Goal: Register for event/course

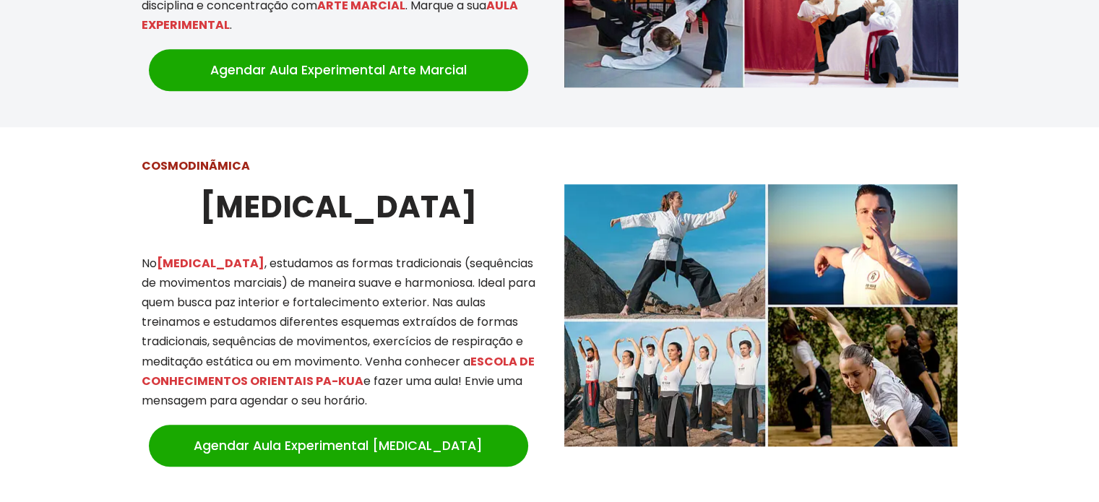
scroll to position [1157, 0]
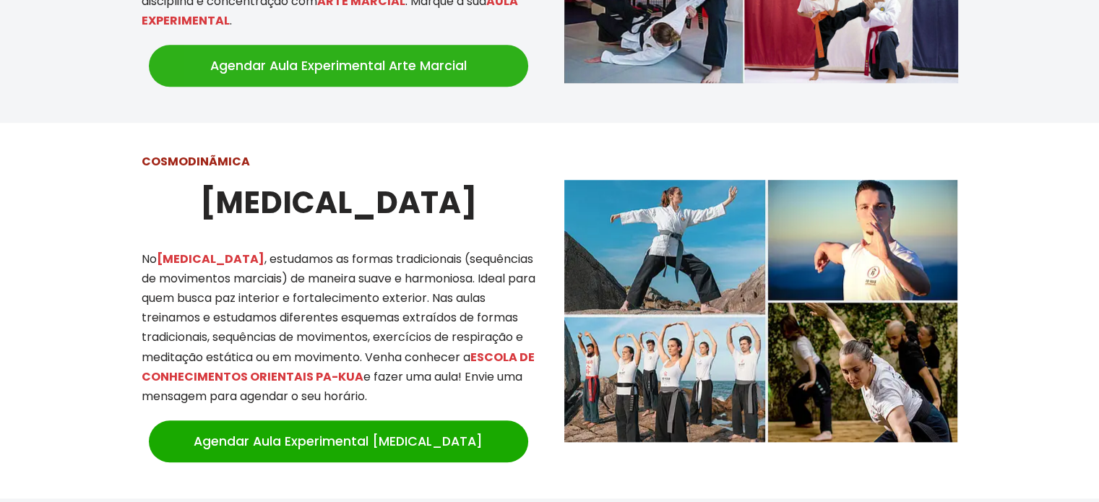
click at [372, 59] on link "Agendar Aula Experimental Arte Marcial" at bounding box center [338, 66] width 379 height 42
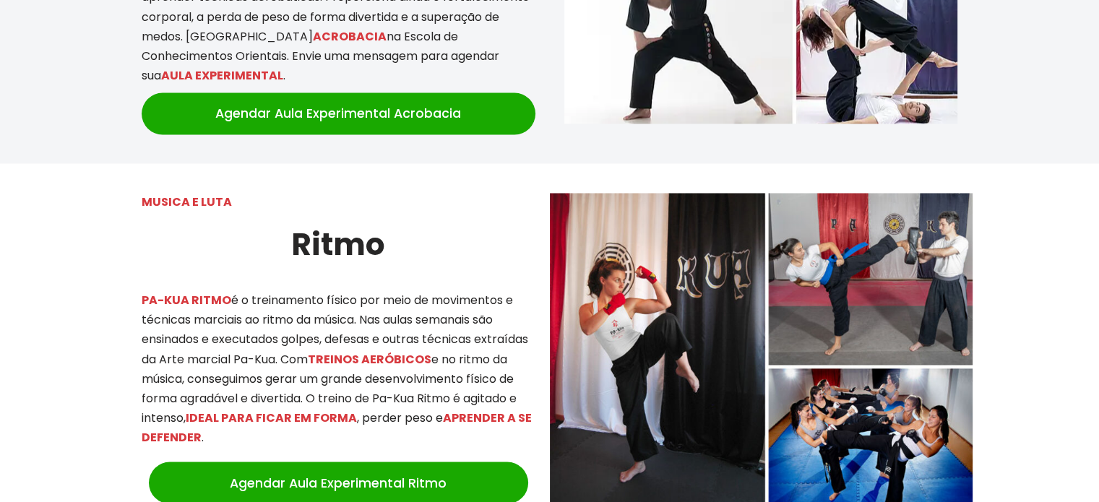
scroll to position [2731, 0]
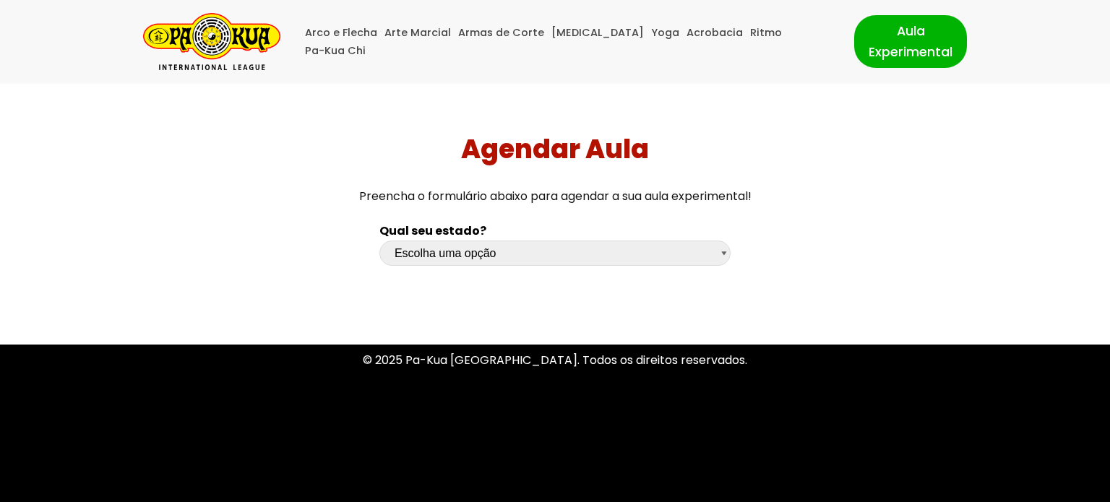
select select "sc"
click at [379, 241] on select "Escolha uma opção Rio Grande do Sul Santa Catarina Paraná São Paulo Rio de Jane…" at bounding box center [554, 253] width 351 height 25
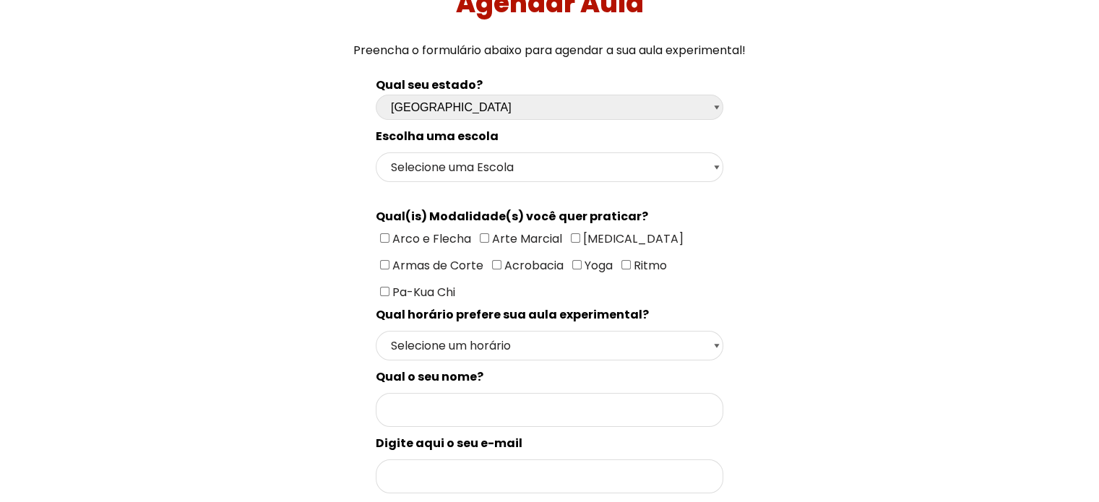
scroll to position [145, 0]
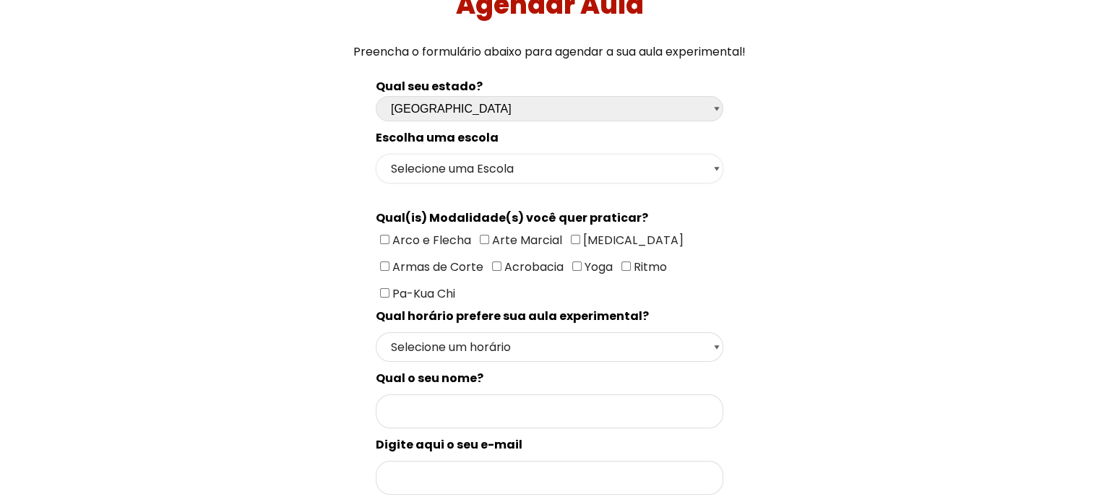
click at [535, 166] on select "Selecione uma Escola Florianópolis - Escola Pantanal Florianópolis - Escola Mau…" at bounding box center [550, 169] width 348 height 30
select select "Florianópolis - Escola Santa Mônica"
click at [376, 154] on select "Selecione uma Escola Florianópolis - Escola Pantanal Florianópolis - Escola Mau…" at bounding box center [550, 169] width 348 height 30
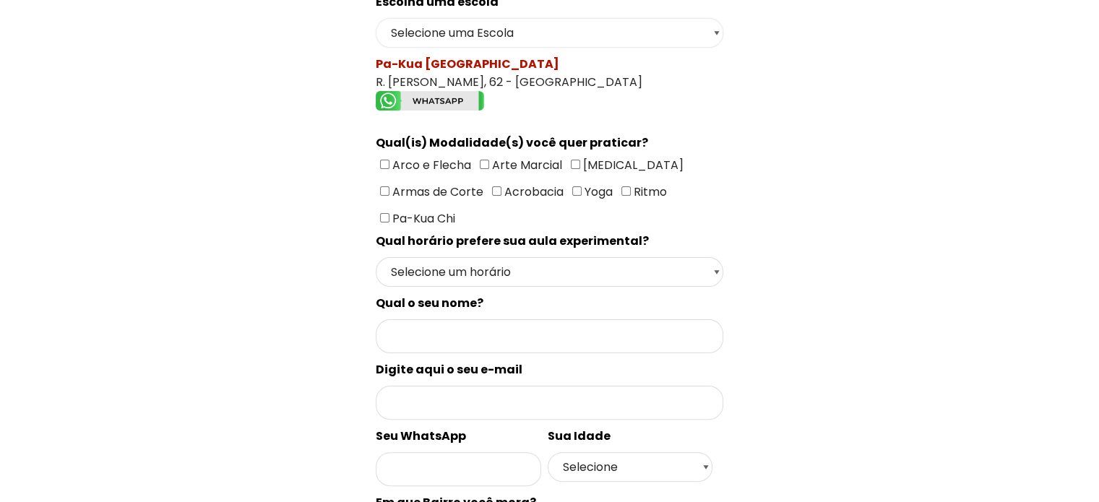
scroll to position [289, 0]
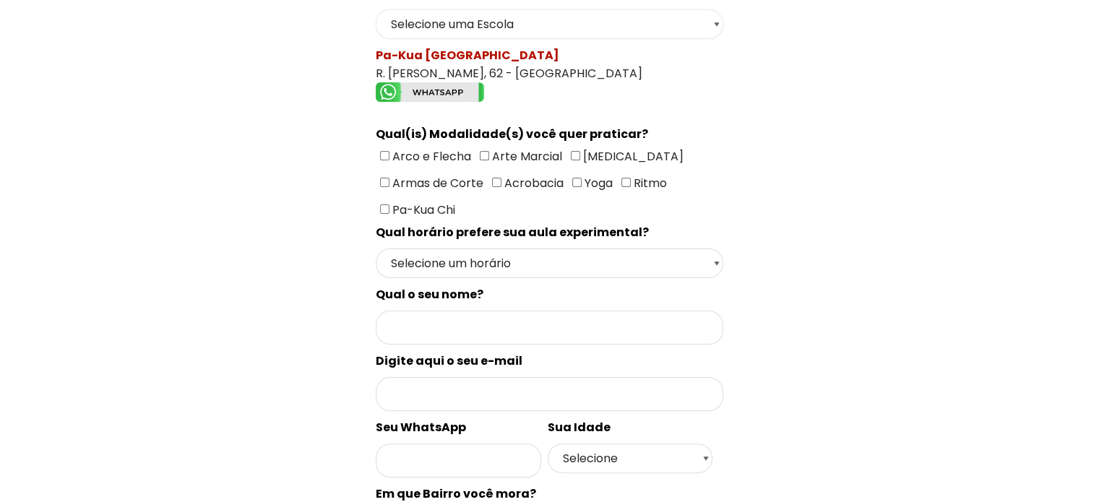
click at [540, 34] on select "Selecione uma Escola Florianópolis - Escola Pantanal Florianópolis - Escola Mau…" at bounding box center [550, 24] width 348 height 30
click at [818, 147] on div "Qual seu estado? Escolha uma opção Rio Grande do Sul Santa Catarina Paraná São …" at bounding box center [550, 348] width 770 height 846
click at [540, 152] on span "Arte Marcial" at bounding box center [525, 156] width 73 height 17
click at [489, 152] on input"] "Arte Marcial" at bounding box center [484, 155] width 9 height 9
checkbox input"] "true"
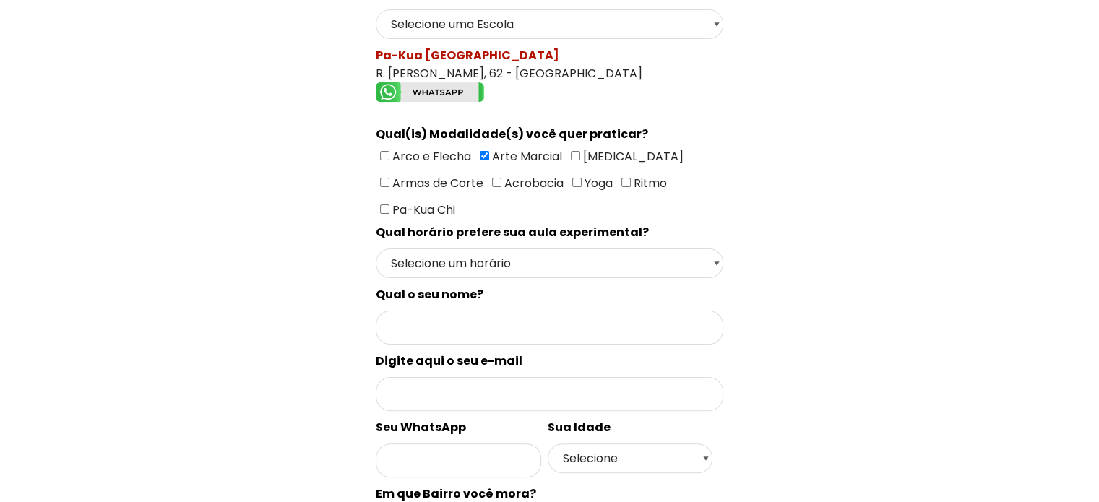
click at [627, 178] on input"] "Ritmo" at bounding box center [626, 182] width 9 height 9
checkbox input"] "true"
click at [496, 262] on select "Selecione um horário Manhã Tarde Noite" at bounding box center [550, 264] width 348 height 30
select select "Noite"
click at [376, 249] on select "Selecione um horário Manhã Tarde Noite" at bounding box center [550, 264] width 348 height 30
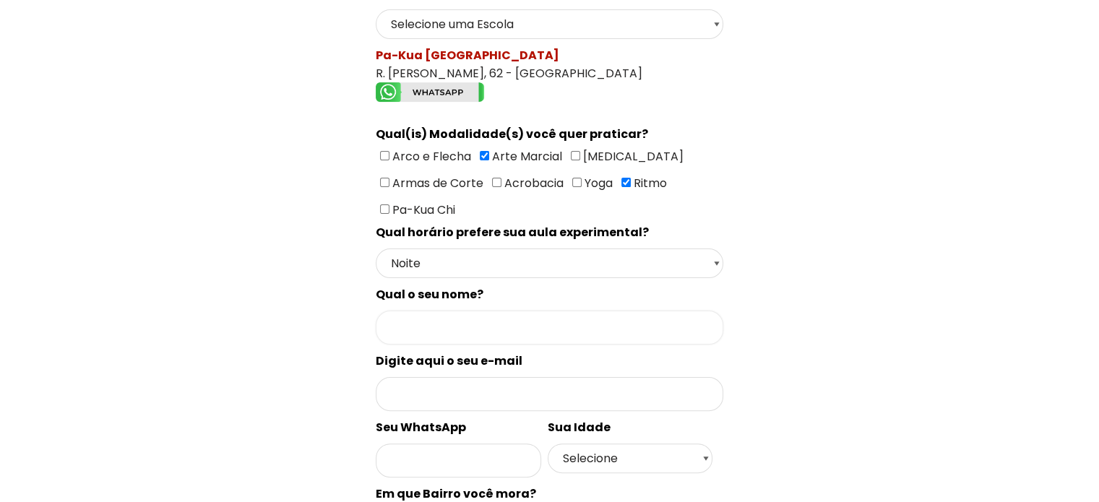
click at [444, 317] on input "Formulário de contacto" at bounding box center [550, 328] width 348 height 34
click at [724, 149] on div "Escolha uma escola Selecione uma Escola Florianópolis - Escola Pantanal Florian…" at bounding box center [550, 373] width 348 height 779
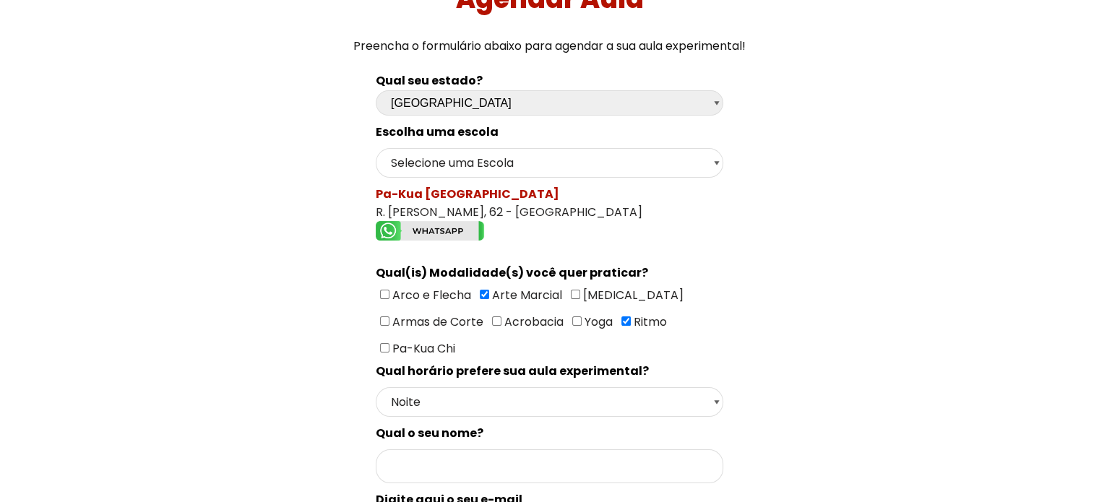
scroll to position [145, 0]
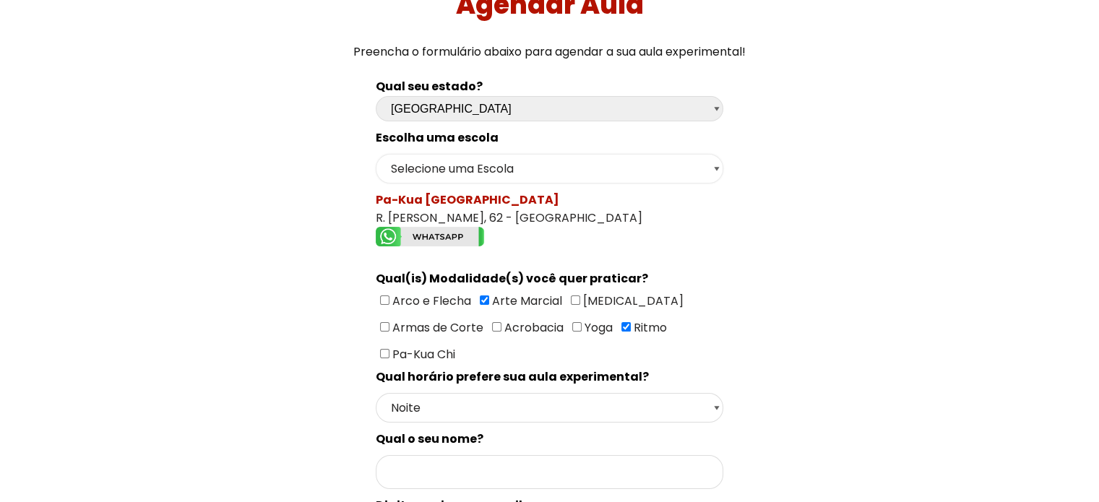
click at [619, 176] on select "Selecione uma Escola Florianópolis - Escola Pantanal Florianópolis - Escola Mau…" at bounding box center [550, 169] width 348 height 30
click at [857, 192] on div "Qual seu estado? Escolha uma opção Rio Grande do Sul Santa Catarina Paraná São …" at bounding box center [550, 492] width 770 height 846
